Goal: Information Seeking & Learning: Learn about a topic

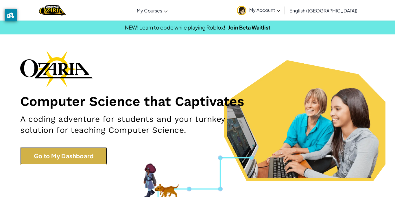
click at [53, 150] on link "Go to My Dashboard" at bounding box center [63, 155] width 87 height 17
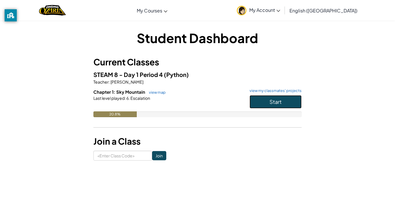
click at [268, 103] on button "Start" at bounding box center [275, 101] width 52 height 13
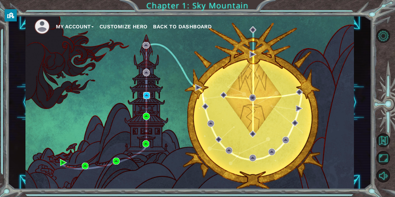
click at [146, 92] on img at bounding box center [146, 95] width 7 height 7
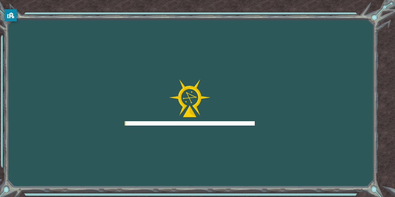
click at [144, 97] on div at bounding box center [190, 102] width 130 height 46
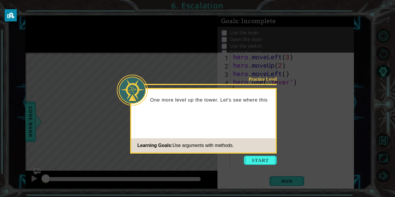
click at [259, 142] on footer "Learning Goals: Use arguments with methods." at bounding box center [203, 145] width 144 height 14
click at [259, 158] on button "Start" at bounding box center [260, 159] width 33 height 9
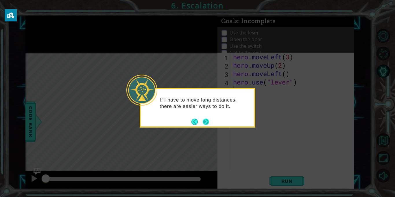
click at [209, 122] on div "If I have to move long distances, there are easier ways to do it." at bounding box center [198, 108] width 116 height 40
click at [209, 121] on button "Next" at bounding box center [206, 121] width 6 height 6
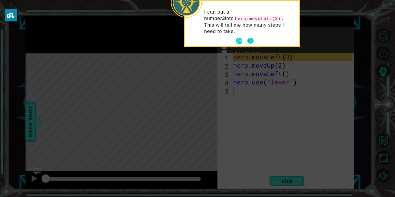
click at [247, 38] on button "Next" at bounding box center [250, 41] width 6 height 6
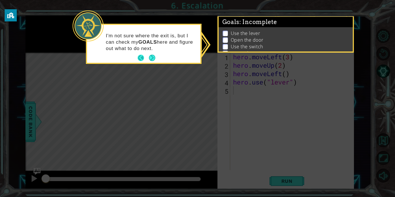
click at [149, 57] on button "Next" at bounding box center [152, 58] width 6 height 6
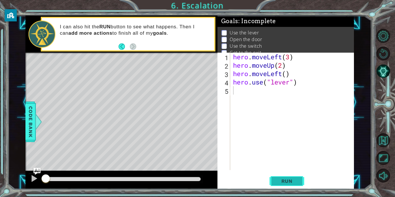
click at [279, 181] on span "Run" at bounding box center [286, 181] width 23 height 6
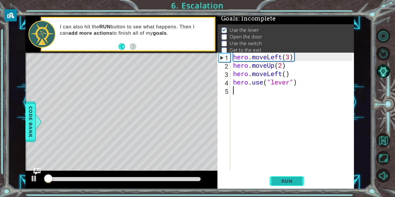
scroll to position [3, 0]
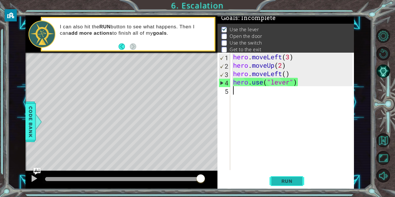
click at [282, 184] on button "Run" at bounding box center [286, 181] width 35 height 14
click at [283, 178] on span "Run" at bounding box center [286, 181] width 23 height 6
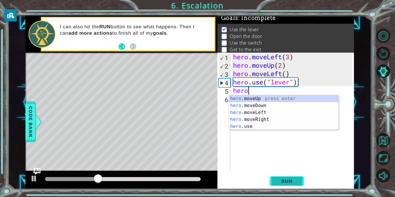
scroll to position [0, 0]
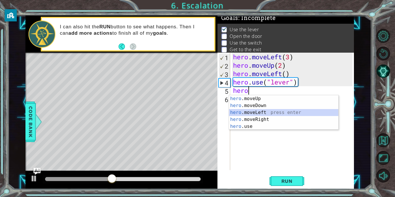
click at [287, 113] on div "hero .moveUp press enter hero .moveDown press enter hero .moveLeft press enter …" at bounding box center [283, 119] width 109 height 49
type textarea "hero.moveLeft(1)"
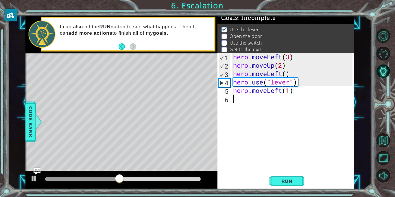
click at [292, 107] on div "hero . moveLeft ( 3 ) hero . moveUp ( 2 ) hero . moveLeft ( ) hero . use ( "lev…" at bounding box center [293, 120] width 123 height 134
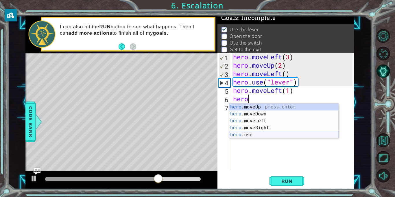
click at [259, 136] on div "hero .moveUp press enter hero .moveDown press enter hero .moveLeft press enter …" at bounding box center [283, 127] width 109 height 49
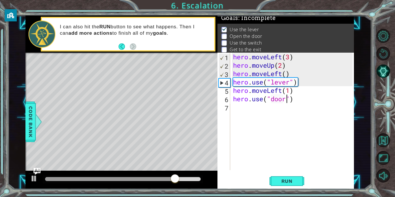
scroll to position [0, 2]
type textarea "hero.use("door")"
click at [285, 183] on span "Run" at bounding box center [286, 181] width 23 height 6
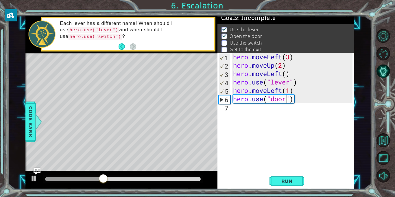
click at [253, 113] on div "hero . moveLeft ( 3 ) hero . moveUp ( 2 ) hero . moveLeft ( ) hero . use ( "lev…" at bounding box center [293, 120] width 123 height 134
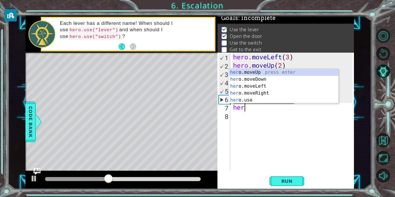
scroll to position [0, 0]
click at [259, 71] on div "hero .moveUp press enter hero .moveDown press enter hero .moveLeft press enter …" at bounding box center [283, 93] width 109 height 49
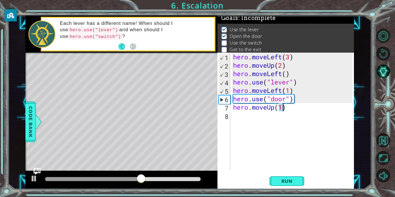
type textarea "hero.moveUp(2)"
click at [279, 123] on div "hero . moveLeft ( 3 ) hero . moveUp ( 2 ) hero . moveLeft ( ) hero . use ( "lev…" at bounding box center [293, 120] width 123 height 134
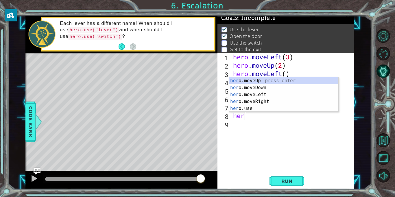
scroll to position [0, 0]
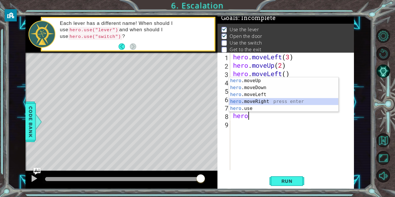
click at [274, 101] on div "hero .moveUp press enter hero .moveDown press enter hero .moveLeft press enter …" at bounding box center [283, 101] width 109 height 49
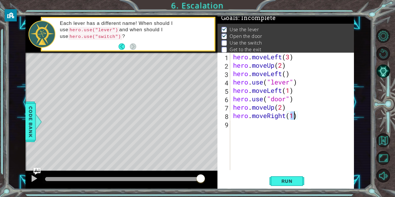
scroll to position [0, 3]
type textarea "hero.moveRight(3)"
click at [253, 122] on div "hero . moveLeft ( 3 ) hero . moveUp ( 2 ) hero . moveLeft ( ) hero . use ( "lev…" at bounding box center [293, 120] width 123 height 134
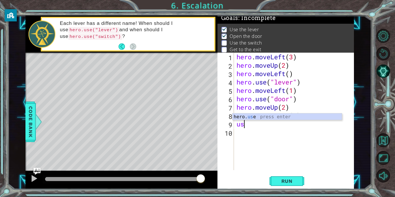
type textarea "u"
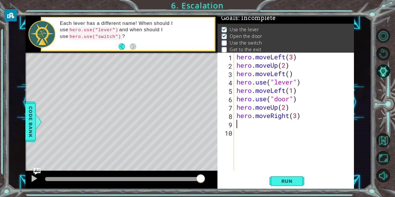
type textarea "hero.moveRight(3)"
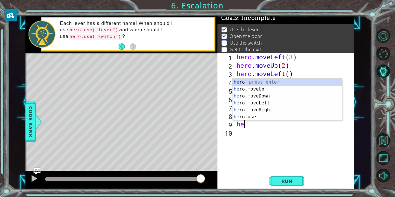
scroll to position [0, 0]
click at [249, 118] on div "hero press enter hero .moveUp press enter hero .moveDown press enter hero .move…" at bounding box center [286, 106] width 109 height 55
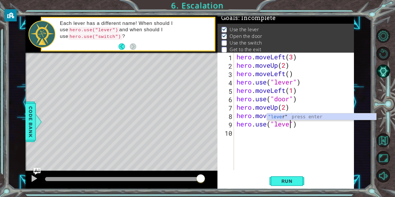
type textarea "hero.use("lever")"
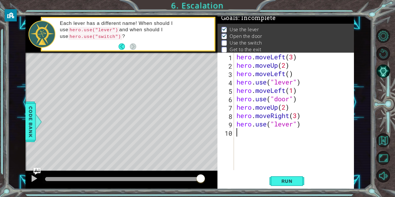
click at [247, 133] on div "hero . moveLeft ( 3 ) hero . moveUp ( 2 ) hero . moveLeft ( ) hero . use ( "lev…" at bounding box center [295, 120] width 120 height 134
click at [285, 182] on span "Run" at bounding box center [286, 181] width 23 height 6
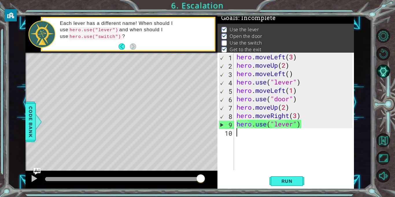
click at [237, 133] on div "hero . moveLeft ( 3 ) hero . moveUp ( 2 ) hero . moveLeft ( ) hero . use ( "lev…" at bounding box center [295, 120] width 120 height 134
type textarea "b"
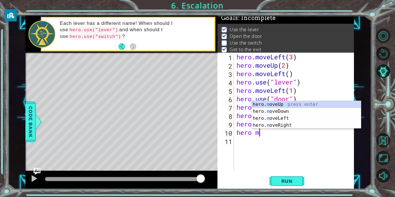
scroll to position [0, 1]
click at [261, 105] on div "hero. mo veUp press enter hero. mo veDown press enter hero. mo veLeft press ent…" at bounding box center [305, 122] width 109 height 42
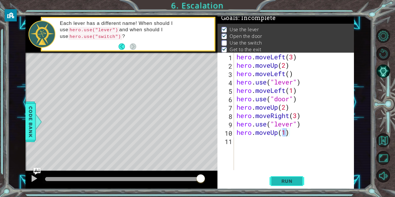
click at [289, 183] on span "Run" at bounding box center [286, 181] width 23 height 6
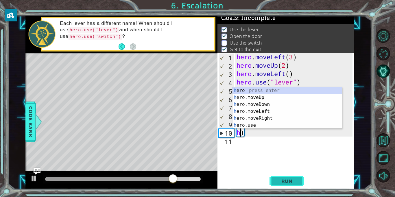
scroll to position [0, 0]
type textarea ")"
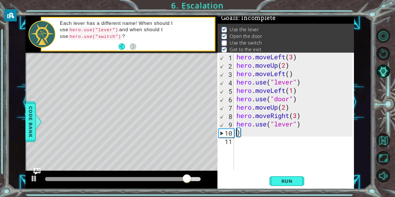
click at [294, 135] on div "hero . moveLeft ( 3 ) hero . moveUp ( 2 ) hero . moveLeft ( ) hero . use ( "lev…" at bounding box center [295, 120] width 120 height 134
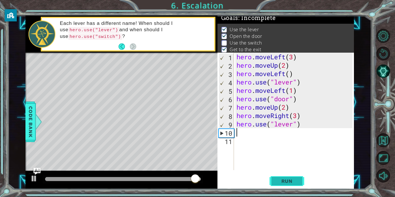
click at [295, 176] on button "Run" at bounding box center [286, 181] width 35 height 14
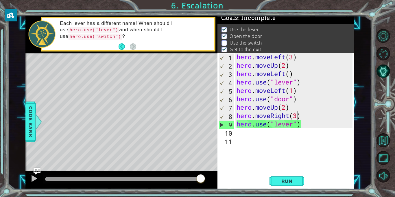
click at [296, 114] on div "hero . moveLeft ( 3 ) hero . moveUp ( 2 ) hero . moveLeft ( ) hero . use ( "lev…" at bounding box center [295, 120] width 120 height 134
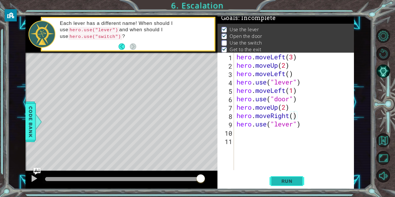
click at [283, 181] on span "Run" at bounding box center [286, 181] width 23 height 6
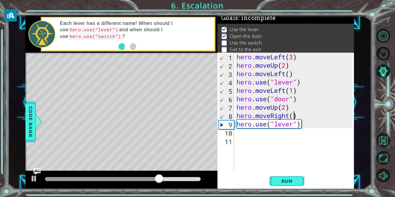
scroll to position [0, 3]
type textarea "hero.moveRight(2)"
click at [296, 178] on span "Run" at bounding box center [286, 181] width 23 height 6
